Goal: Register for event/course

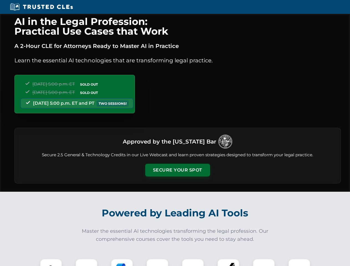
click at [177, 170] on button "Secure Your Spot" at bounding box center [177, 170] width 65 height 13
click at [51, 262] on img at bounding box center [51, 270] width 16 height 16
